Goal: Task Accomplishment & Management: Use online tool/utility

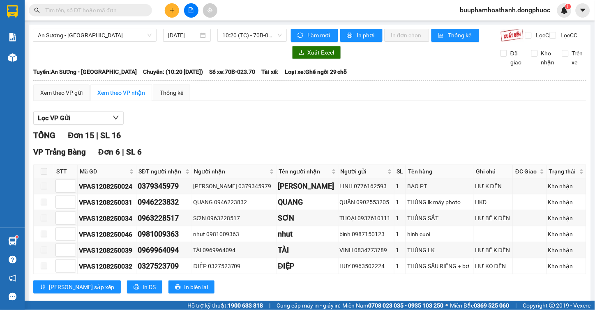
scroll to position [137, 0]
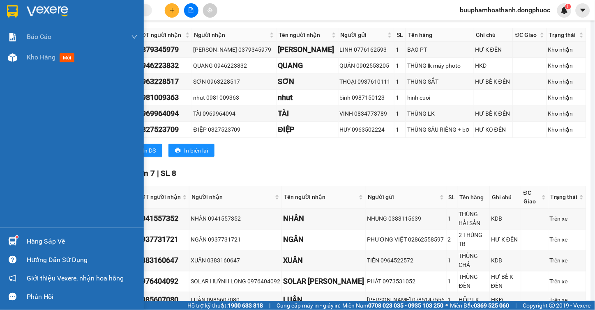
click at [34, 246] on div "Hàng sắp về" at bounding box center [82, 242] width 111 height 12
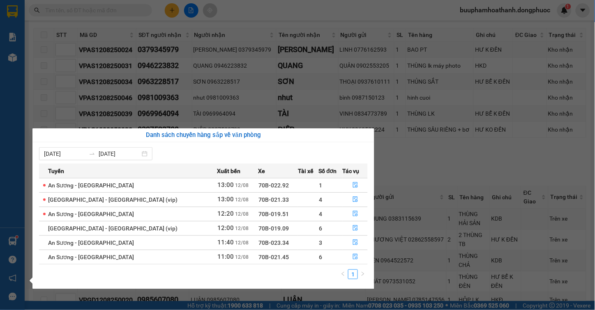
click at [413, 161] on section "Kết quả tìm kiếm ( 0 ) Bộ lọc No Data buuphamhoathanh.dongphuoc 1 Báo cáo Mẫu 1…" at bounding box center [297, 155] width 595 height 310
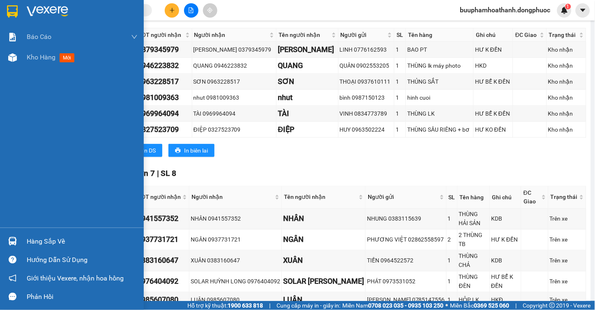
click at [26, 234] on div "Hàng sắp về" at bounding box center [72, 241] width 144 height 18
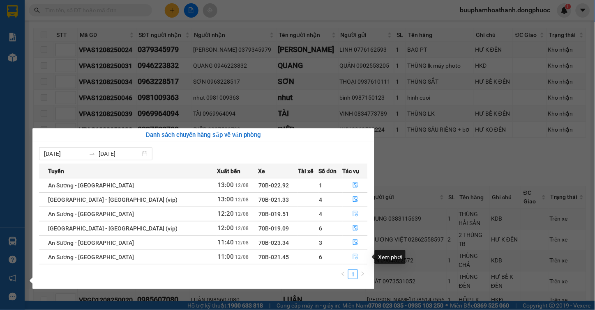
click at [356, 258] on button "button" at bounding box center [355, 257] width 25 height 13
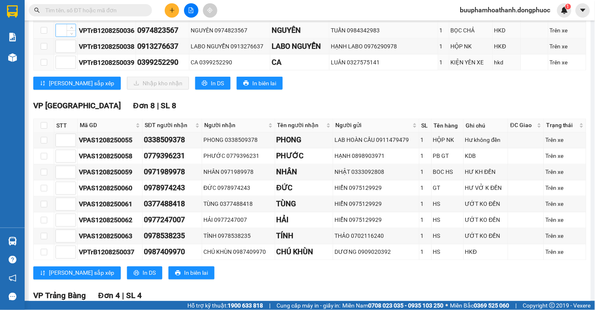
scroll to position [91, 0]
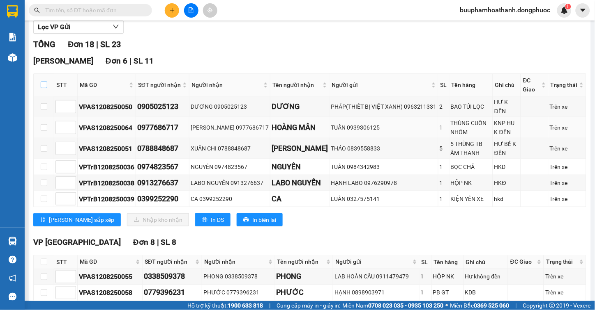
click at [44, 88] on input "checkbox" at bounding box center [44, 85] width 7 height 7
checkbox input "true"
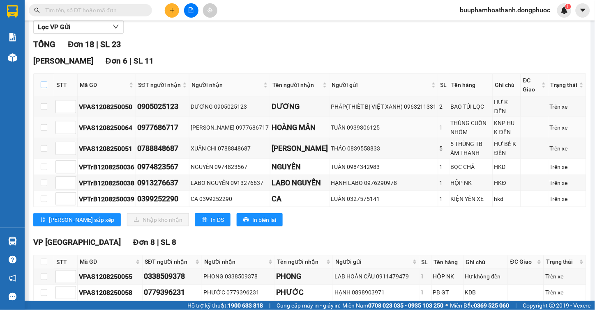
checkbox input "true"
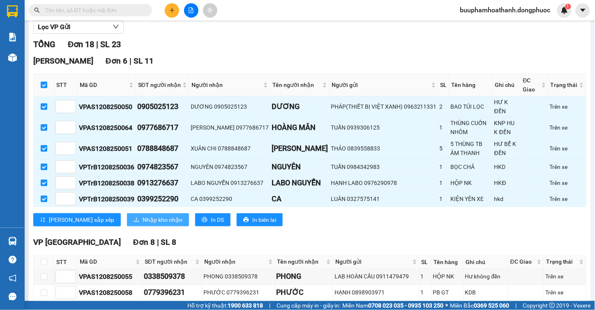
click at [142, 225] on span "Nhập kho nhận" at bounding box center [162, 220] width 40 height 9
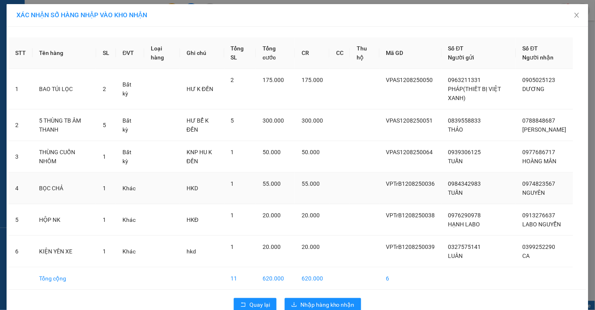
scroll to position [26, 0]
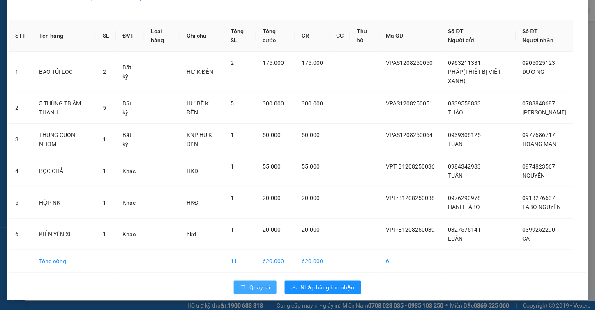
click at [241, 288] on icon "rollback" at bounding box center [243, 288] width 6 height 6
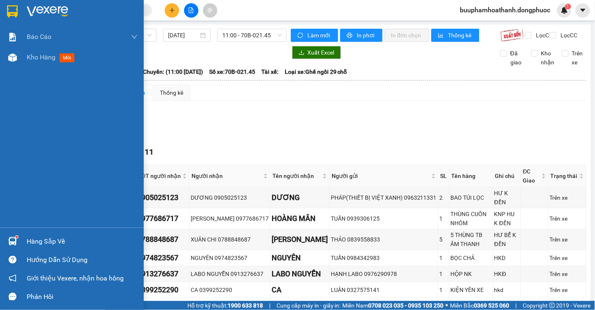
drag, startPoint x: 29, startPoint y: 243, endPoint x: 37, endPoint y: 241, distance: 8.1
click at [31, 243] on div "Hàng sắp về" at bounding box center [82, 242] width 111 height 12
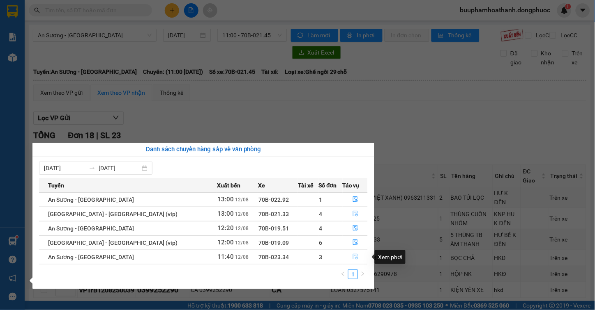
click at [354, 260] on icon "file-done" at bounding box center [355, 257] width 6 height 6
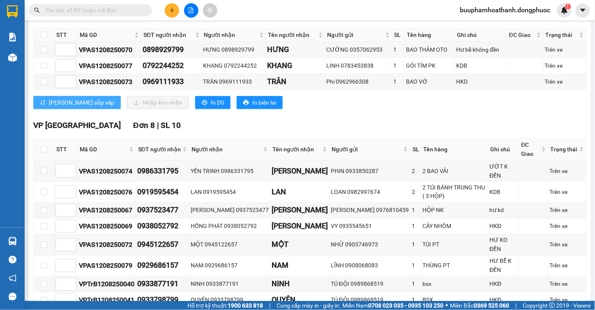
scroll to position [46, 0]
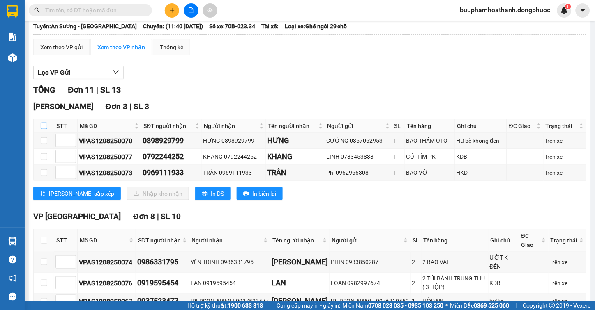
click at [44, 129] on input "checkbox" at bounding box center [44, 126] width 7 height 7
checkbox input "true"
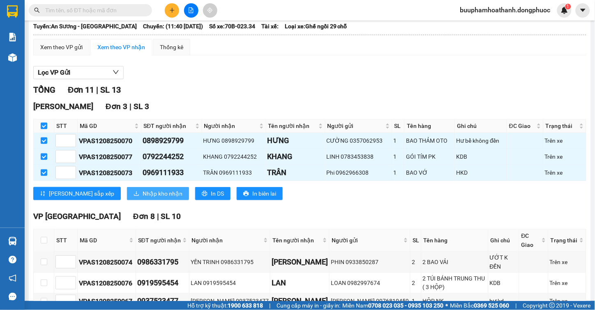
click at [127, 200] on button "Nhập kho nhận" at bounding box center [158, 193] width 62 height 13
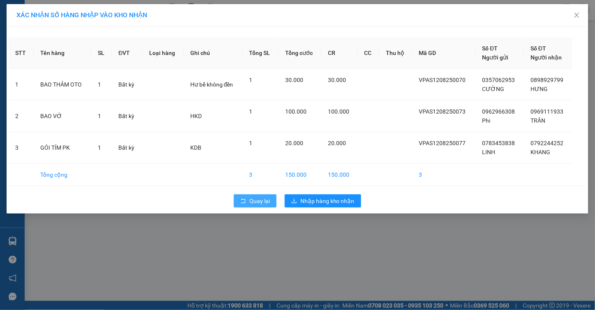
click at [248, 199] on button "Quay lại" at bounding box center [255, 201] width 43 height 13
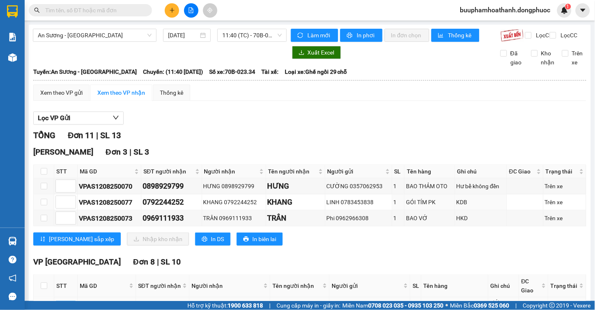
scroll to position [91, 0]
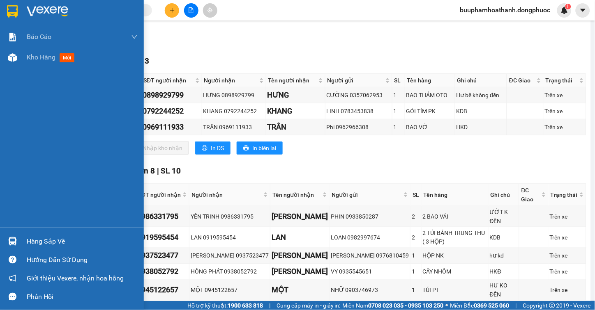
click at [23, 241] on div "Hàng sắp về" at bounding box center [72, 241] width 144 height 18
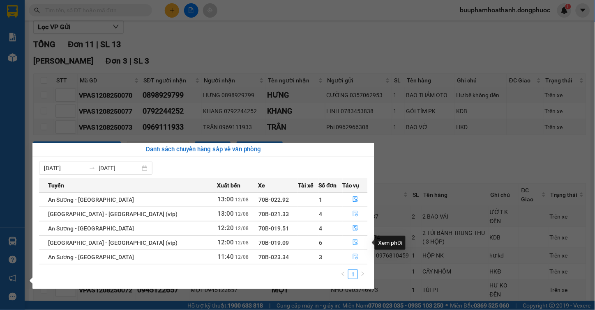
click at [347, 244] on button "button" at bounding box center [355, 243] width 25 height 13
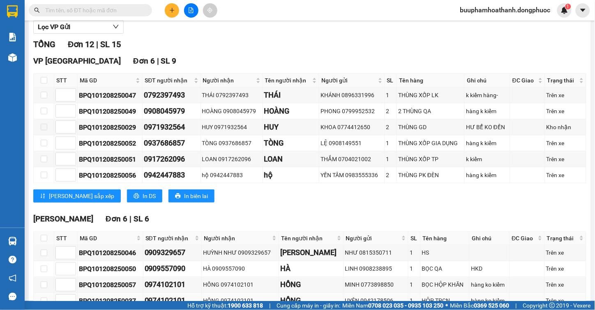
scroll to position [182, 0]
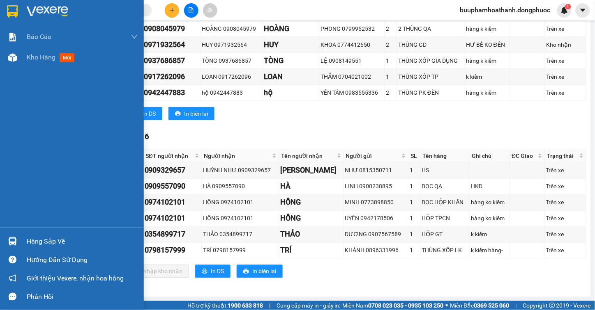
click at [74, 241] on div "Hàng sắp về" at bounding box center [82, 242] width 111 height 12
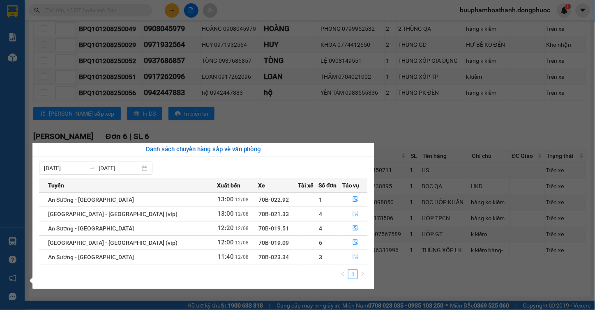
click at [399, 125] on section "Kết quả tìm kiếm ( 0 ) Bộ lọc No Data buuphamhoathanh.dongphuoc 1 Báo cáo Mẫu 1…" at bounding box center [297, 155] width 595 height 310
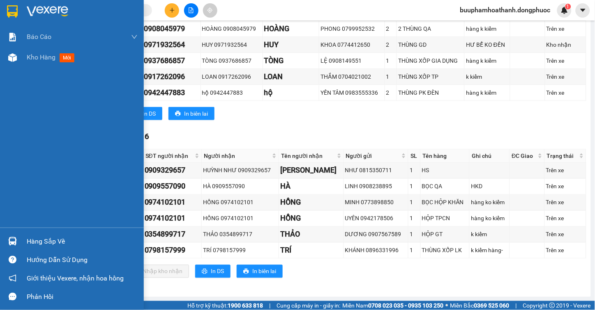
click at [34, 239] on div "Hàng sắp về" at bounding box center [82, 242] width 111 height 12
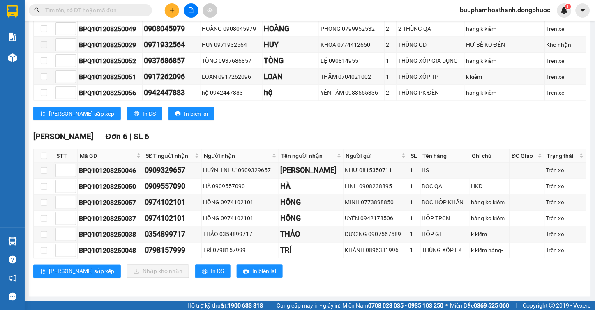
click at [414, 116] on section "Kết quả tìm kiếm ( 0 ) Bộ lọc No Data buuphamhoathanh.dongphuoc 1 Báo cáo Mẫu 1…" at bounding box center [297, 155] width 595 height 310
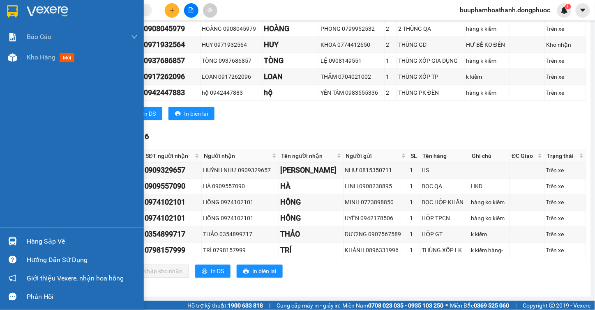
click at [18, 244] on div at bounding box center [12, 241] width 14 height 14
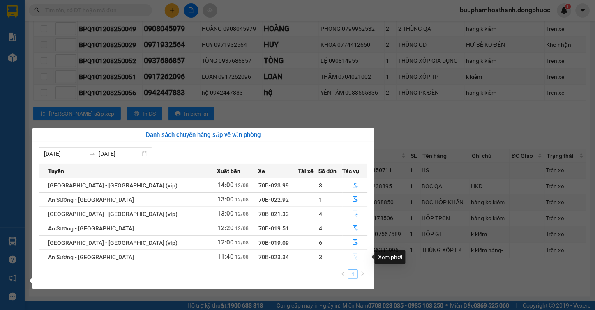
click at [346, 257] on button "button" at bounding box center [355, 257] width 25 height 13
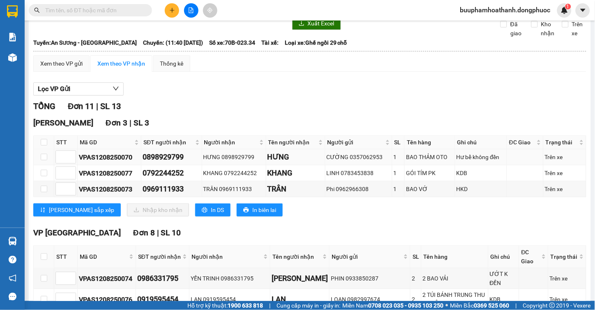
scroll to position [75, 0]
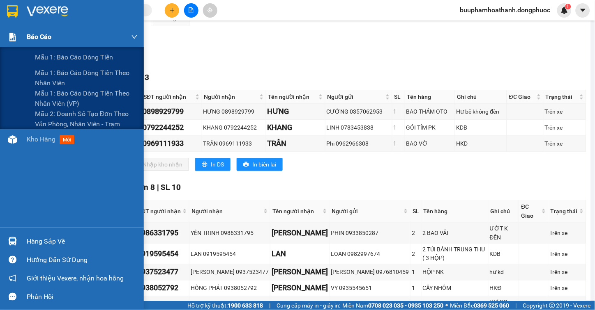
click at [13, 46] on div "Báo cáo" at bounding box center [72, 37] width 144 height 21
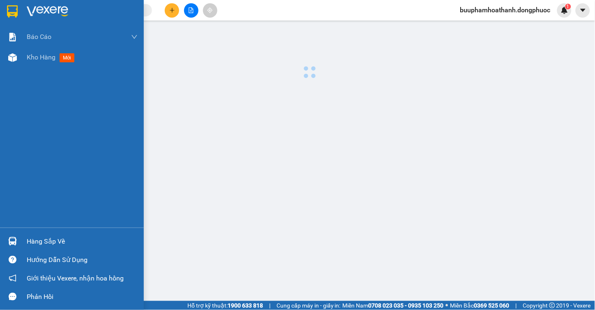
click at [44, 72] on div "Báo cáo Mẫu 1: Báo cáo dòng tiền Mẫu 1: Báo cáo dòng tiền theo nhân viên Mẫu 1:…" at bounding box center [72, 127] width 144 height 201
click at [44, 59] on span "Kho hàng" at bounding box center [41, 57] width 29 height 8
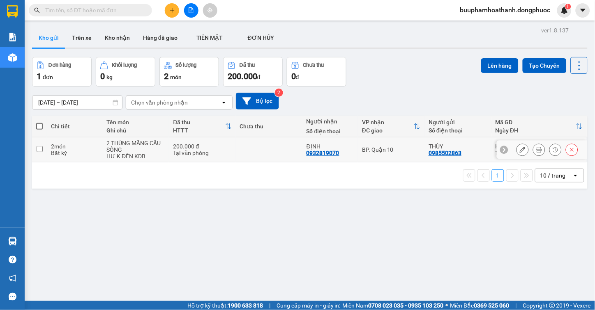
click at [38, 151] on input "checkbox" at bounding box center [40, 149] width 6 height 6
checkbox input "true"
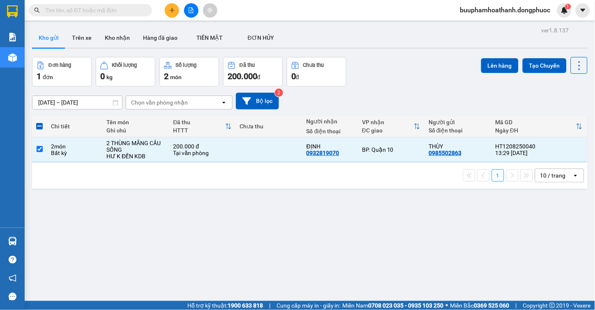
click at [228, 196] on div "ver 1.8.137 Kho gửi Trên xe Kho nhận Hàng đã giao TIỀN MẶT ĐƠN HỦY Đơn hàng 1…" at bounding box center [310, 180] width 562 height 310
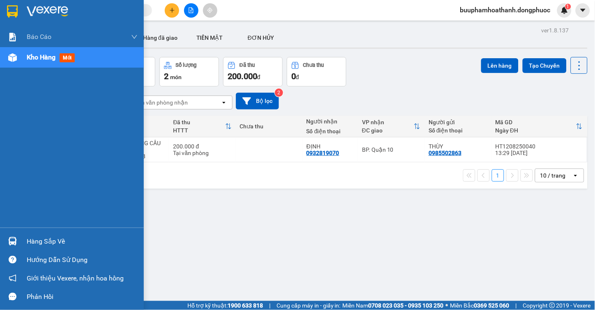
click at [31, 246] on div "Hàng sắp về" at bounding box center [82, 242] width 111 height 12
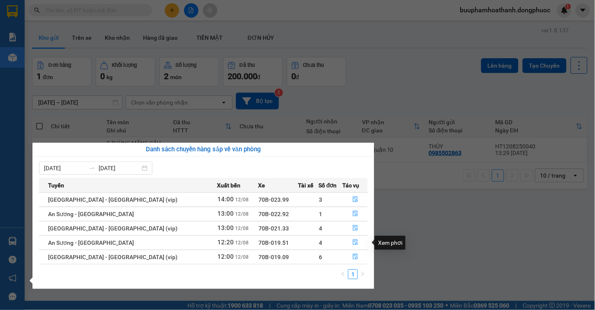
click at [430, 249] on section "Kết quả tìm kiếm ( 0 ) Bộ lọc No Data buuphamhoathanh.dongphuoc 1 Báo cáo Mẫu 1…" at bounding box center [297, 155] width 595 height 310
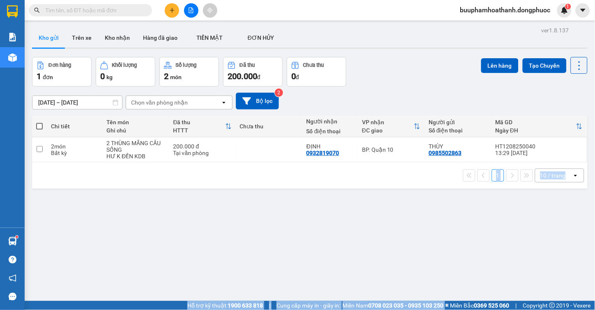
drag, startPoint x: 231, startPoint y: 167, endPoint x: 473, endPoint y: 310, distance: 281.3
click at [473, 310] on section "Kết quả tìm kiếm ( 0 ) Bộ lọc No Data buuphamhoathanh.dongphuoc 1 Báo cáo Mẫu 1…" at bounding box center [297, 155] width 595 height 310
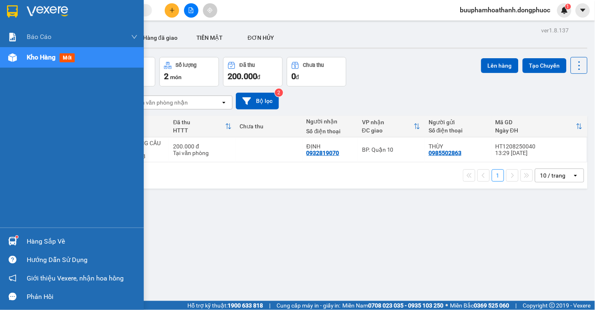
click at [25, 241] on div "Hàng sắp về" at bounding box center [72, 241] width 144 height 18
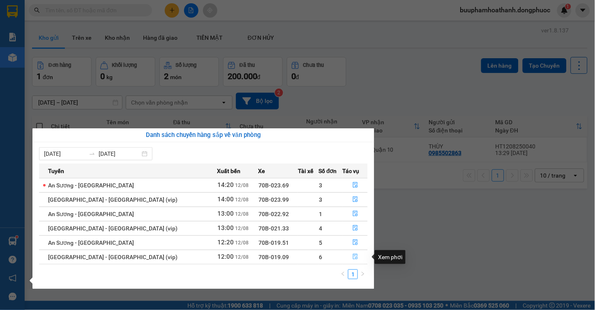
click at [354, 259] on button "button" at bounding box center [355, 257] width 25 height 13
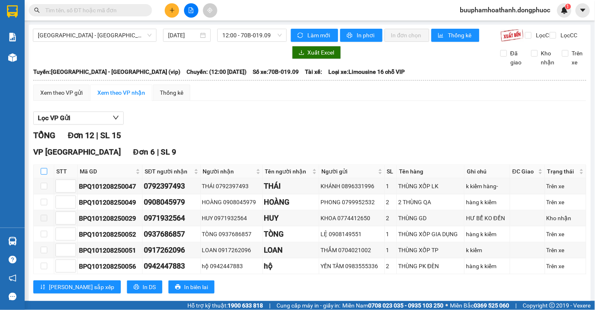
click at [45, 175] on input "checkbox" at bounding box center [44, 171] width 7 height 7
checkbox input "true"
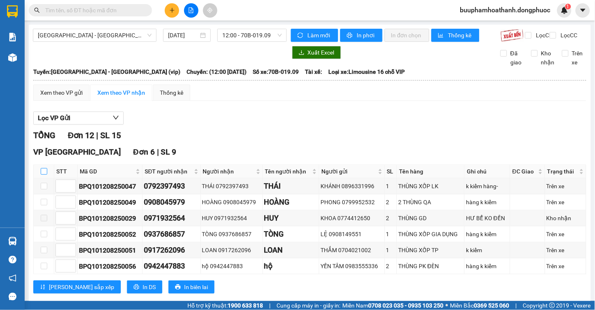
checkbox input "true"
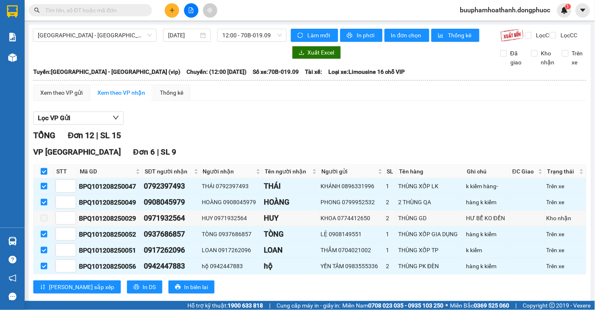
click at [41, 175] on input "checkbox" at bounding box center [44, 171] width 7 height 7
checkbox input "false"
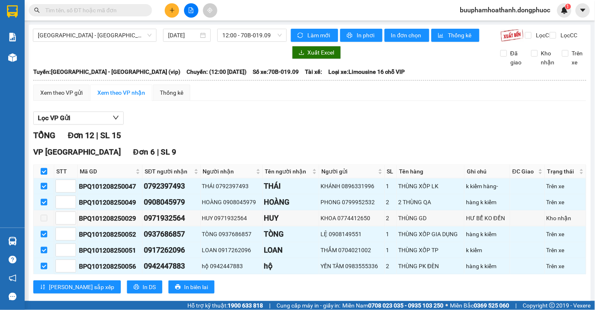
checkbox input "false"
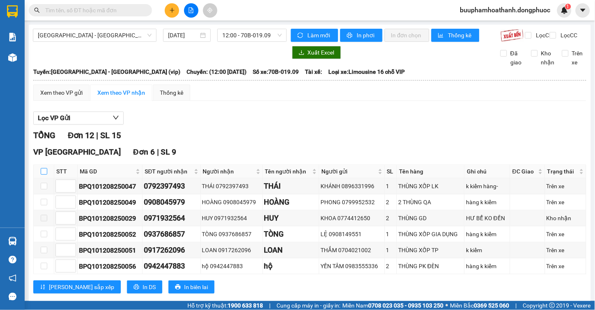
scroll to position [182, 0]
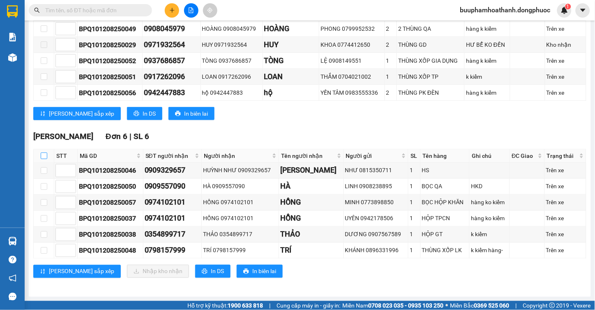
click at [43, 156] on input "checkbox" at bounding box center [44, 156] width 7 height 7
checkbox input "true"
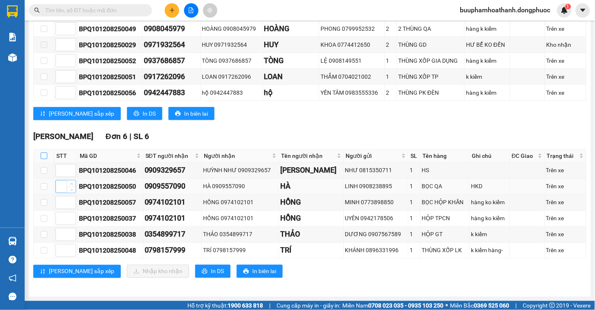
checkbox input "true"
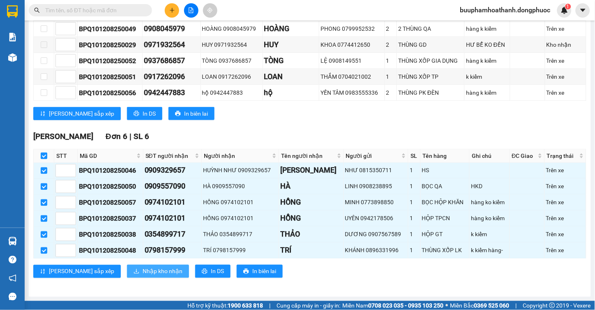
click at [134, 273] on icon "download" at bounding box center [136, 271] width 5 height 5
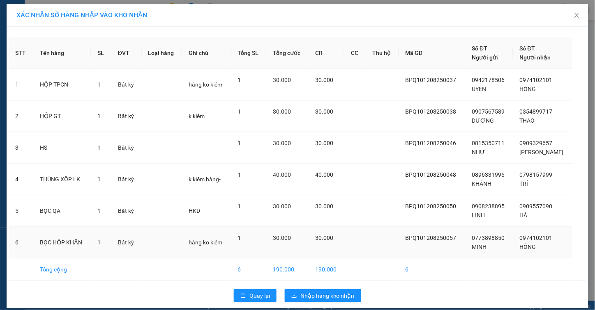
scroll to position [8, 0]
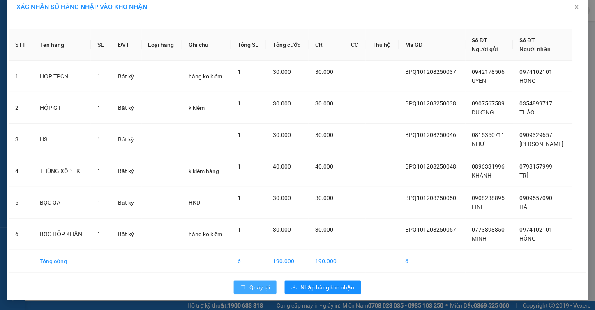
click at [241, 287] on icon "rollback" at bounding box center [243, 287] width 5 height 5
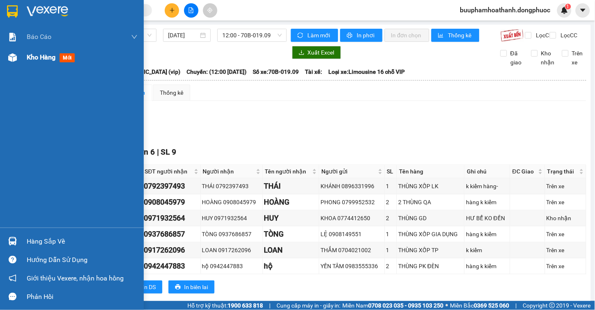
click at [27, 59] on span "Kho hàng" at bounding box center [41, 57] width 29 height 8
